Goal: Task Accomplishment & Management: Complete application form

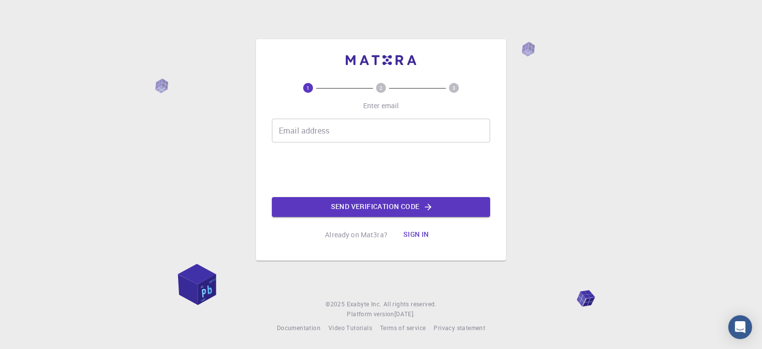
click at [357, 140] on input "Email address" at bounding box center [381, 131] width 218 height 24
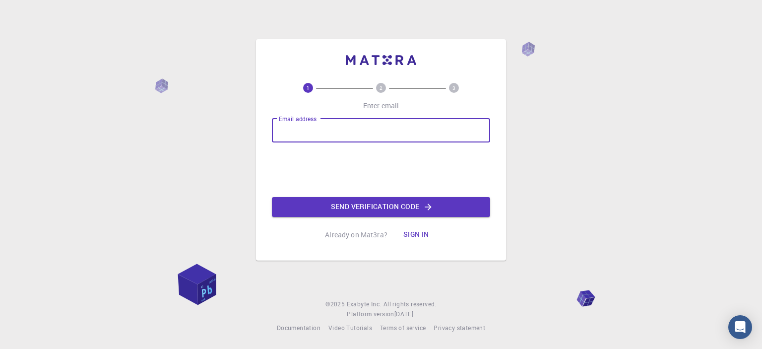
click at [353, 134] on input "Email address" at bounding box center [381, 131] width 218 height 24
type input "[EMAIL_ADDRESS][DOMAIN_NAME]"
click at [376, 205] on button "Send verification code" at bounding box center [381, 207] width 218 height 20
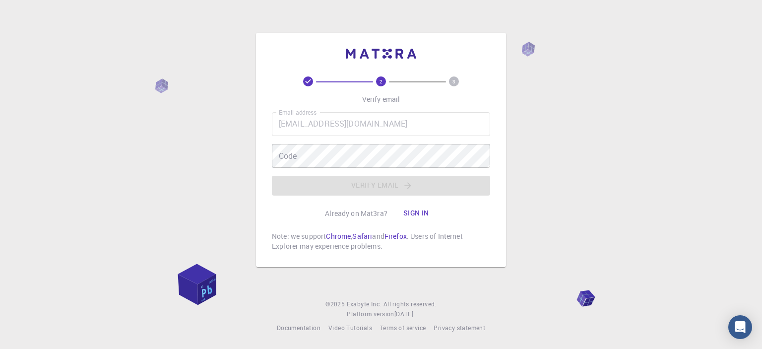
click at [415, 215] on button "Sign in" at bounding box center [416, 213] width 42 height 20
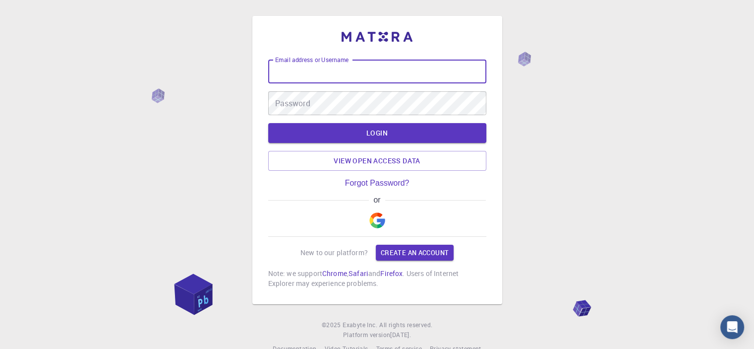
click at [336, 79] on input "Email address or Username" at bounding box center [377, 72] width 218 height 24
type input "[EMAIL_ADDRESS][DOMAIN_NAME]"
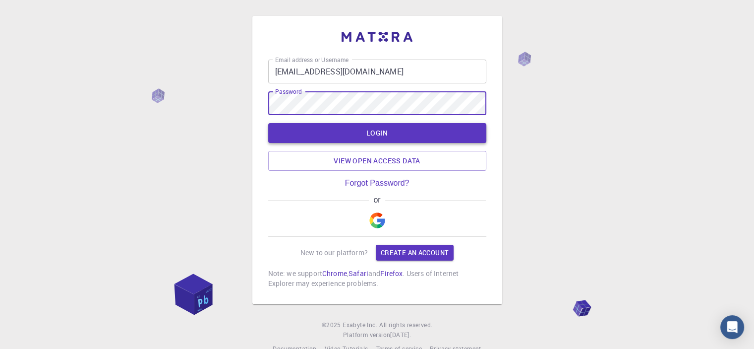
click at [351, 132] on button "LOGIN" at bounding box center [377, 133] width 218 height 20
click at [268, 123] on button "LOGIN" at bounding box center [377, 133] width 218 height 20
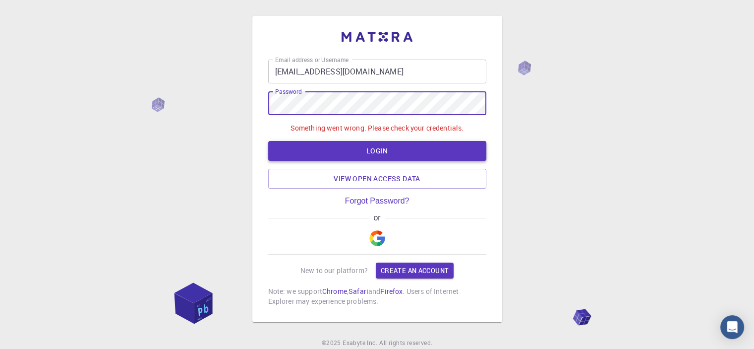
click at [334, 148] on button "LOGIN" at bounding box center [377, 151] width 218 height 20
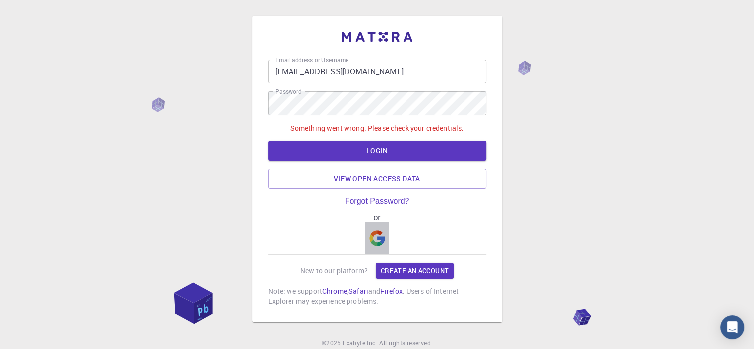
click at [365, 238] on button "button" at bounding box center [377, 238] width 24 height 32
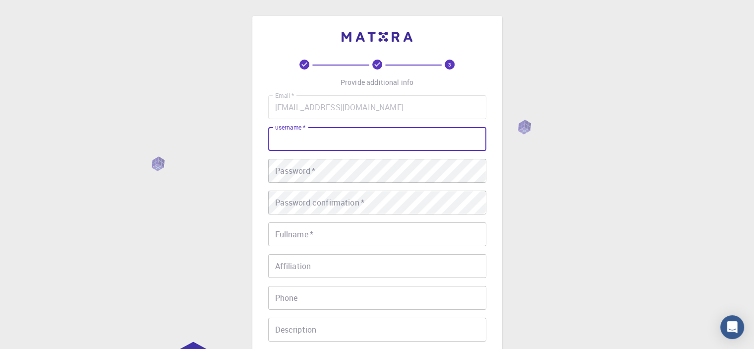
click at [346, 132] on input "username   *" at bounding box center [377, 139] width 218 height 24
click at [383, 138] on input "username   *" at bounding box center [377, 139] width 218 height 24
click at [393, 142] on input "username   *" at bounding box center [377, 139] width 218 height 24
type input "otman"
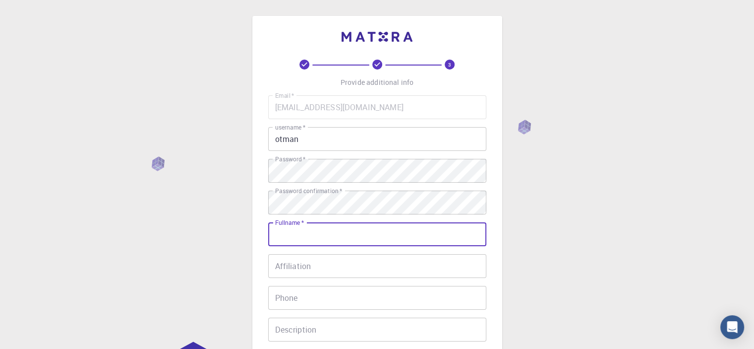
click at [335, 237] on input "Fullname   *" at bounding box center [377, 234] width 218 height 24
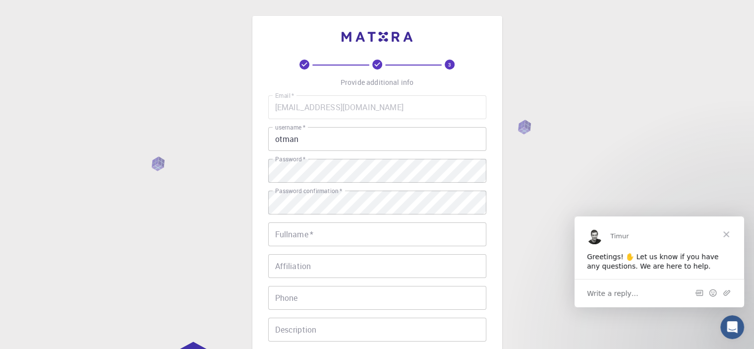
click at [728, 231] on span "Close" at bounding box center [727, 234] width 36 height 36
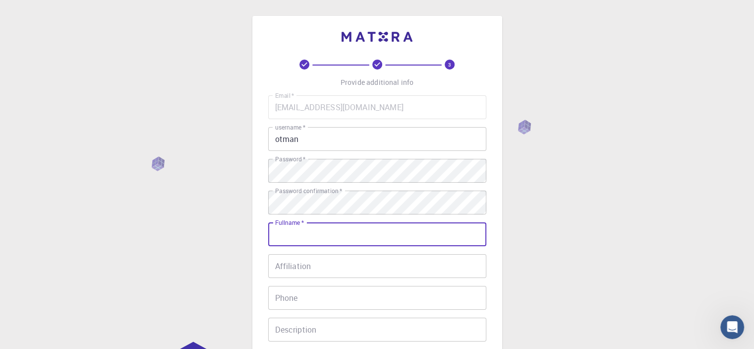
click at [408, 232] on input "Fullname   *" at bounding box center [377, 234] width 218 height 24
type input "[PERSON_NAME]"
type input "0651200999"
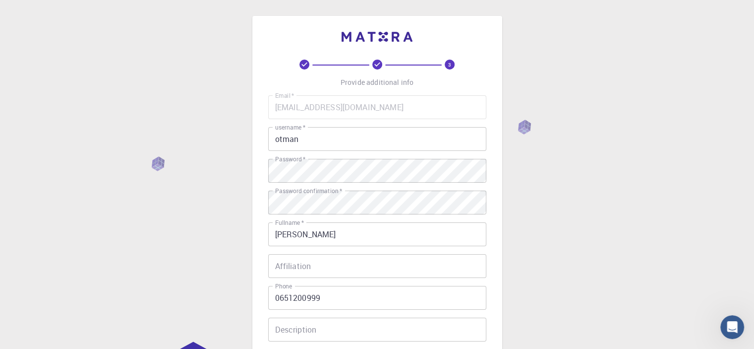
click at [339, 251] on div "Email   * [EMAIL_ADDRESS][DOMAIN_NAME] Email   * username   * otman username   …" at bounding box center [377, 231] width 218 height 273
click at [342, 259] on input "Affiliation" at bounding box center [377, 266] width 218 height 24
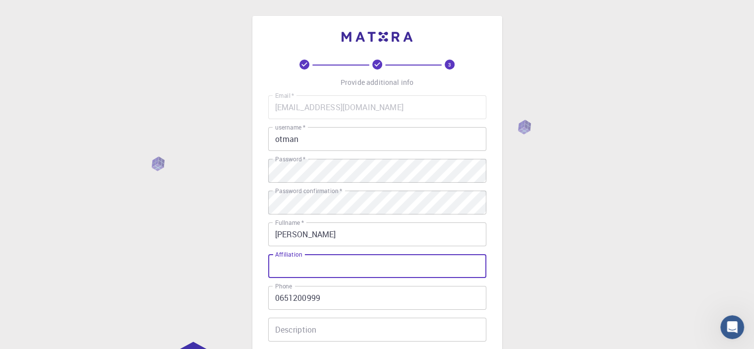
click at [342, 259] on input "Affiliation" at bounding box center [377, 266] width 218 height 24
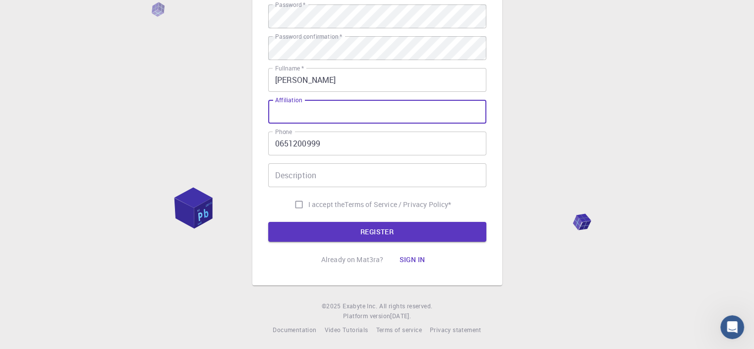
scroll to position [156, 0]
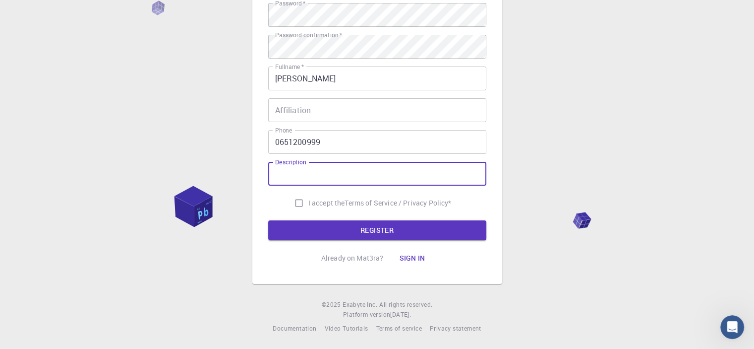
click at [310, 182] on input "Description" at bounding box center [377, 174] width 218 height 24
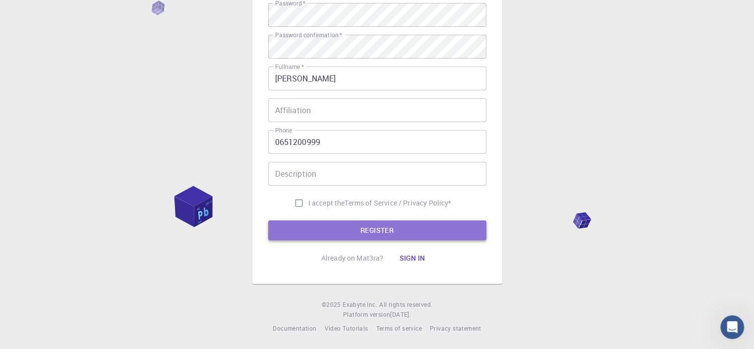
click at [344, 233] on button "REGISTER" at bounding box center [377, 230] width 218 height 20
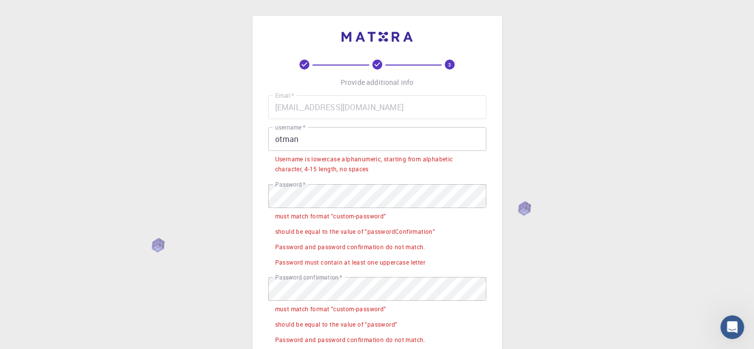
scroll to position [319, 0]
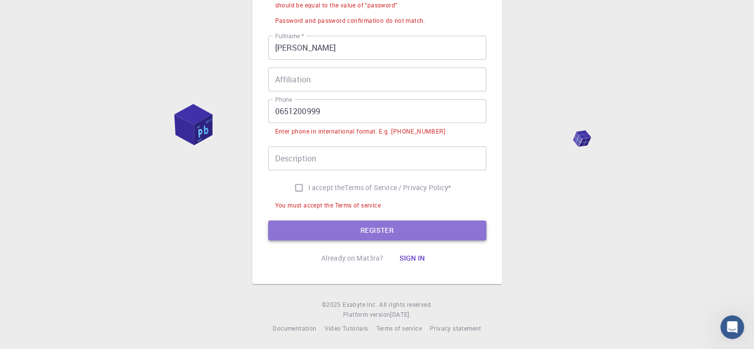
click at [361, 225] on button "REGISTER" at bounding box center [377, 230] width 218 height 20
